Goal: Navigation & Orientation: Find specific page/section

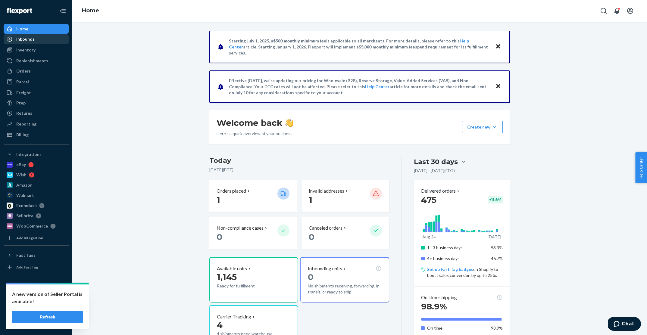
click at [27, 40] on div "Inbounds" at bounding box center [25, 39] width 18 height 6
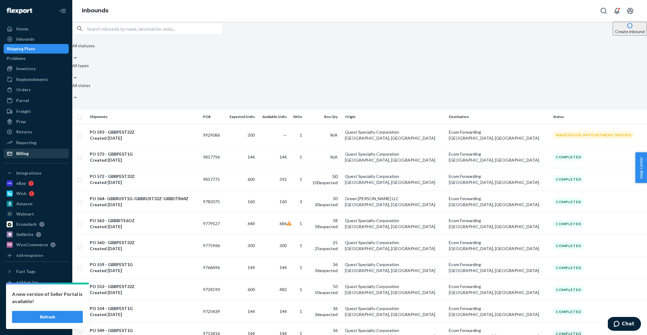
click at [24, 153] on div "Billing" at bounding box center [22, 154] width 12 height 6
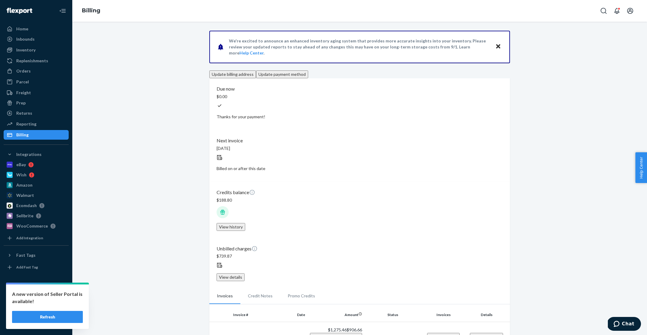
click at [245, 274] on button "View details" at bounding box center [231, 278] width 28 height 8
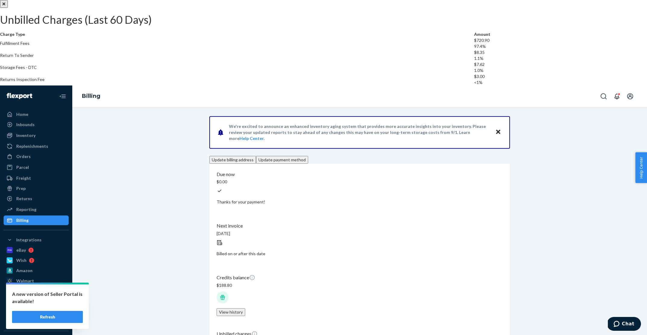
click at [5, 5] on icon "Close" at bounding box center [3, 3] width 3 height 3
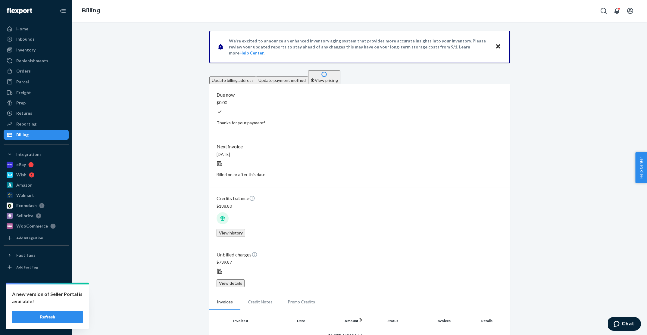
click at [245, 229] on button "View history" at bounding box center [231, 233] width 29 height 8
click at [34, 37] on div "Inbounds" at bounding box center [36, 39] width 64 height 8
